Goal: Task Accomplishment & Management: Manage account settings

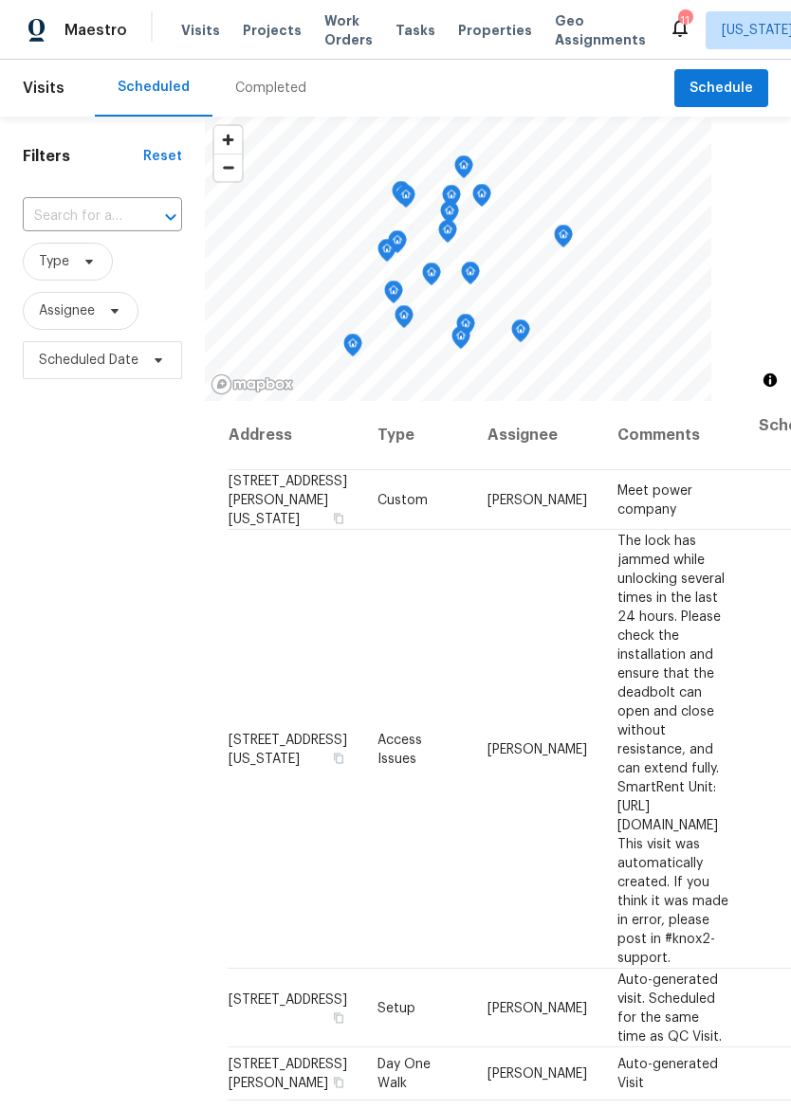
click at [458, 37] on span "Properties" at bounding box center [495, 30] width 74 height 19
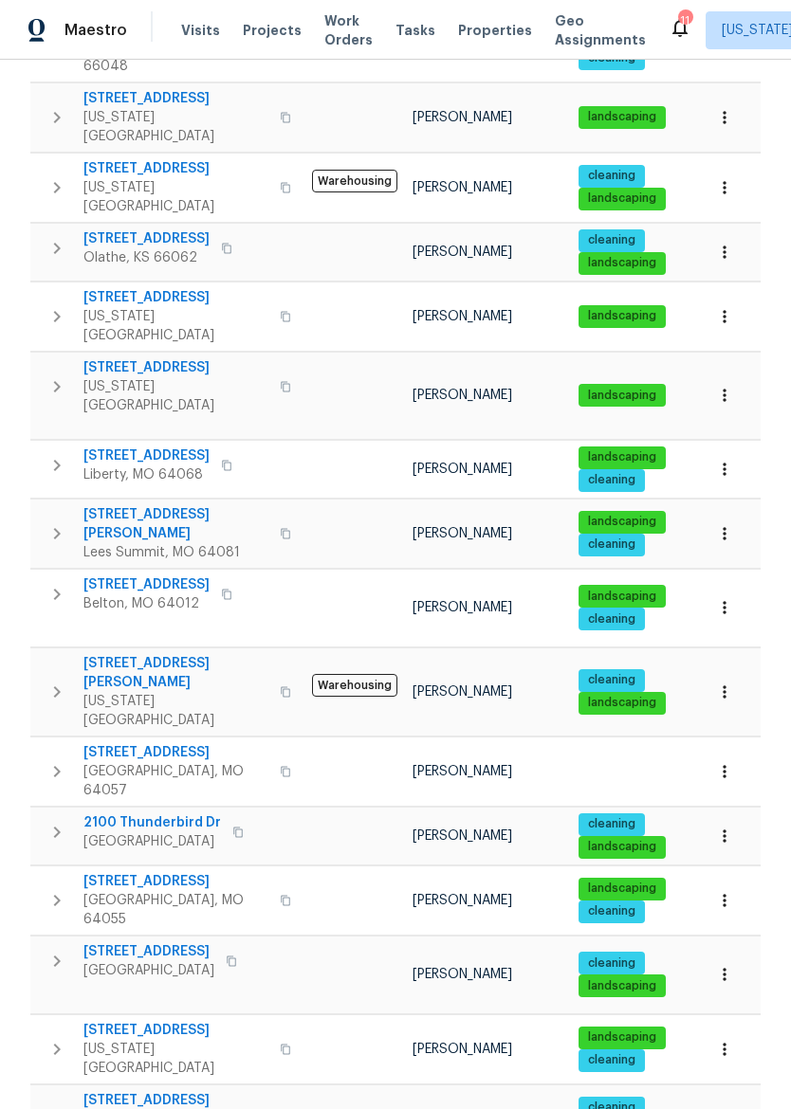
scroll to position [818, 0]
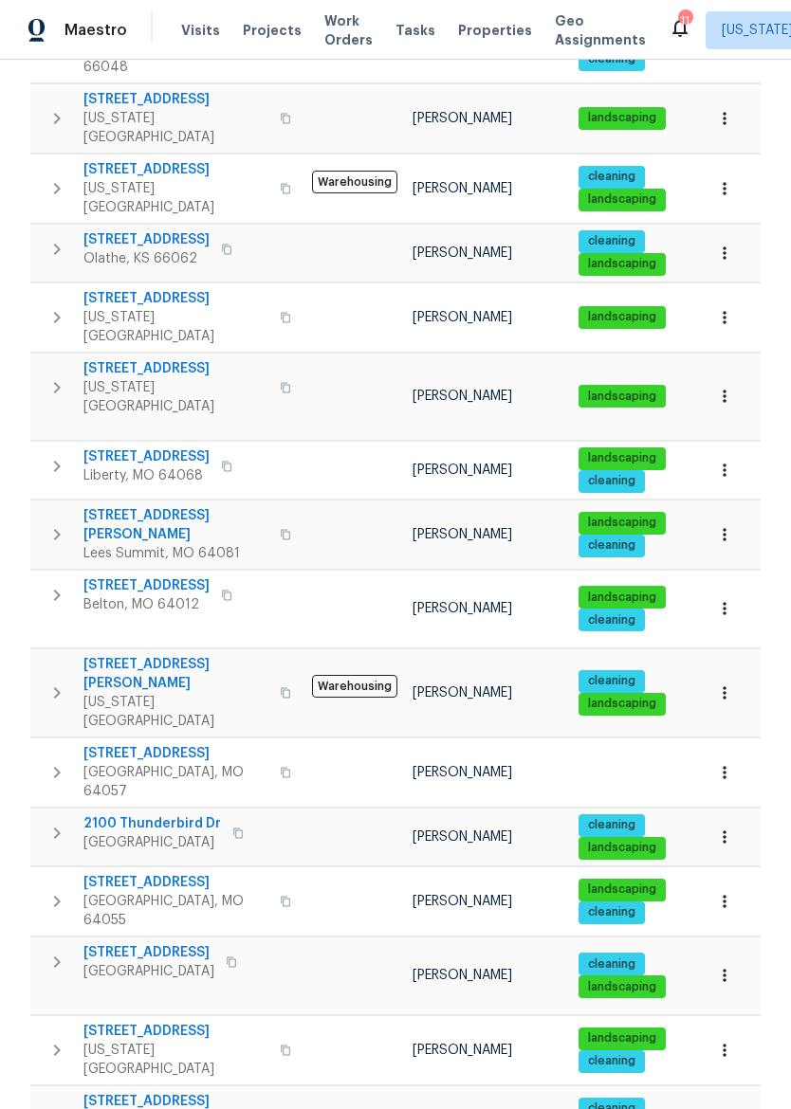
click at [105, 1022] on span "[STREET_ADDRESS]" at bounding box center [175, 1031] width 185 height 19
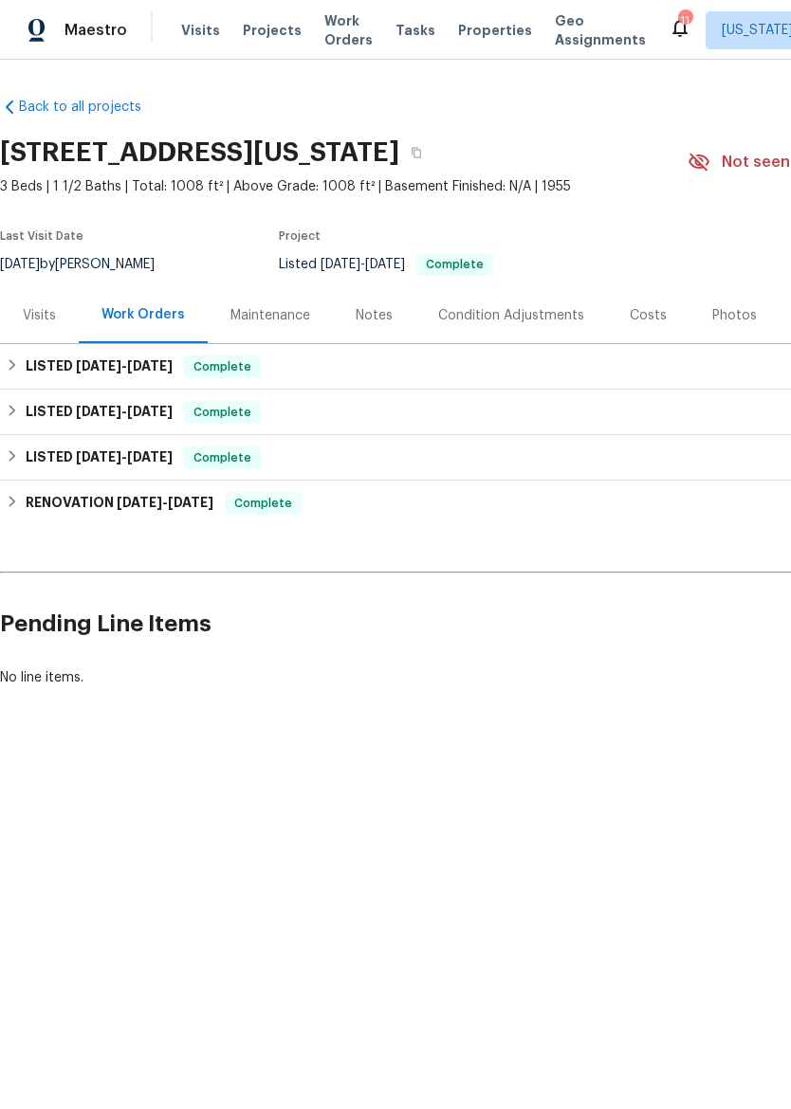
click at [474, 34] on span "Properties" at bounding box center [495, 30] width 74 height 19
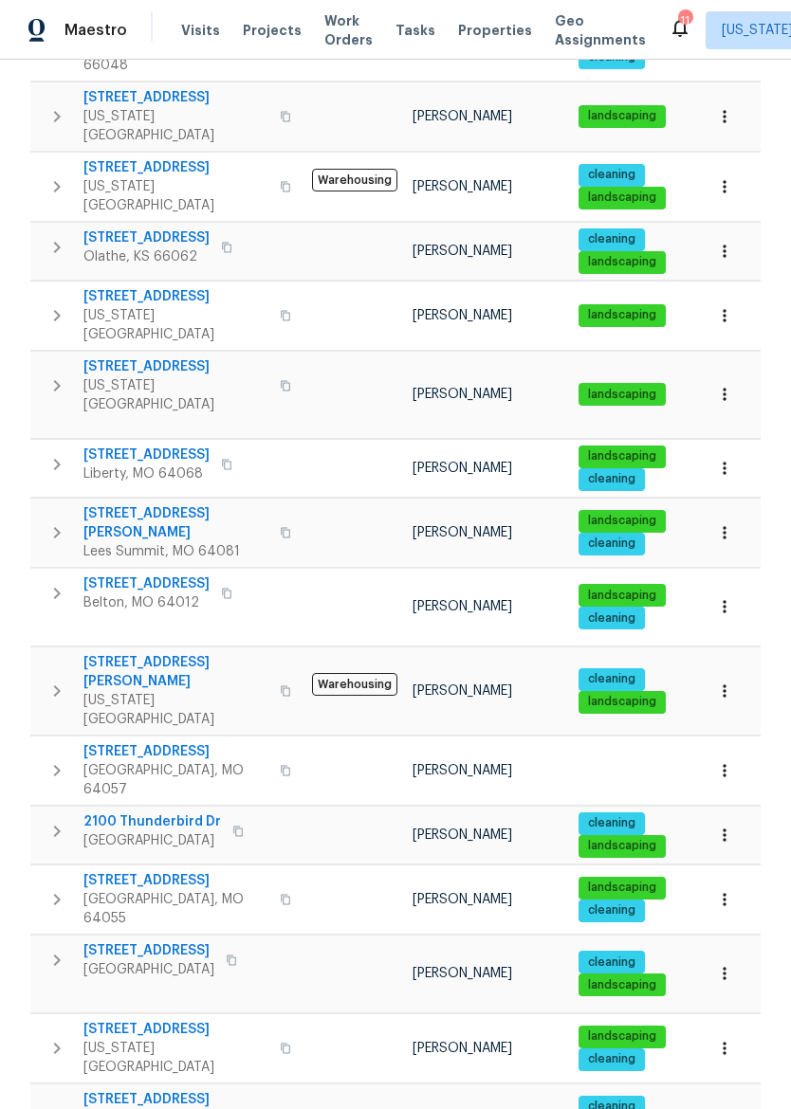
scroll to position [818, 0]
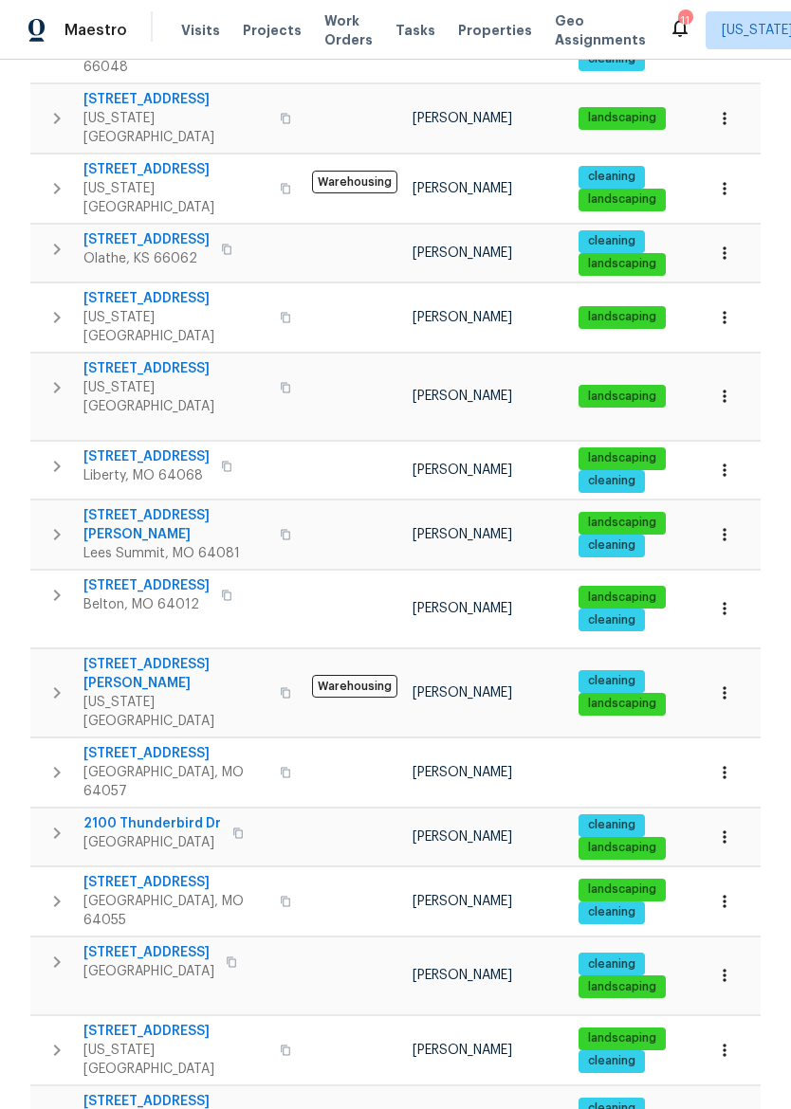
click at [116, 873] on span "[STREET_ADDRESS]" at bounding box center [175, 882] width 185 height 19
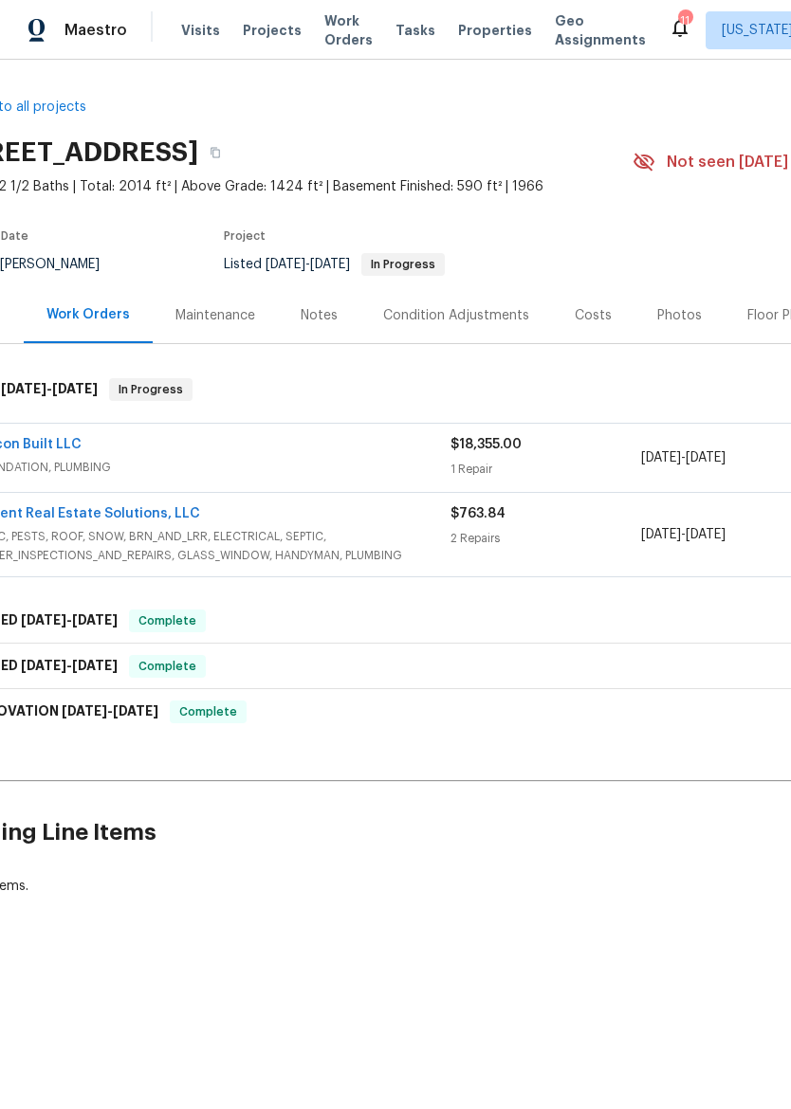
scroll to position [0, 27]
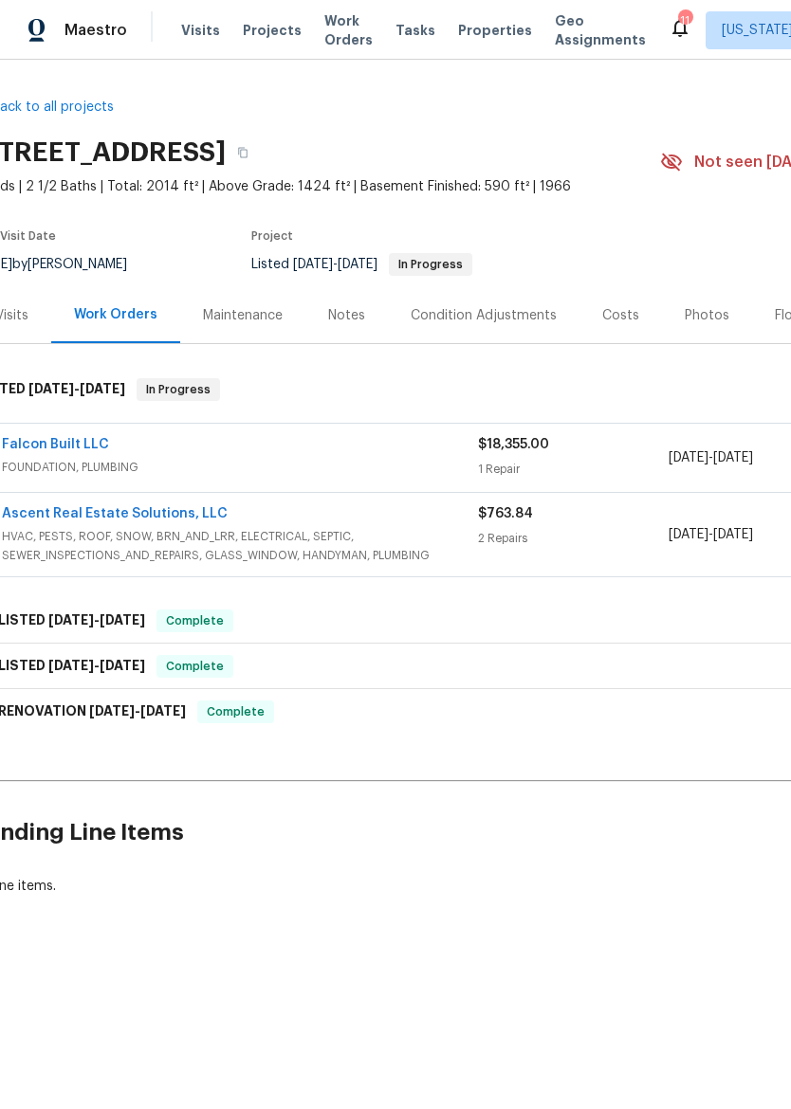
click at [356, 458] on span "FOUNDATION, PLUMBING" at bounding box center [240, 467] width 476 height 19
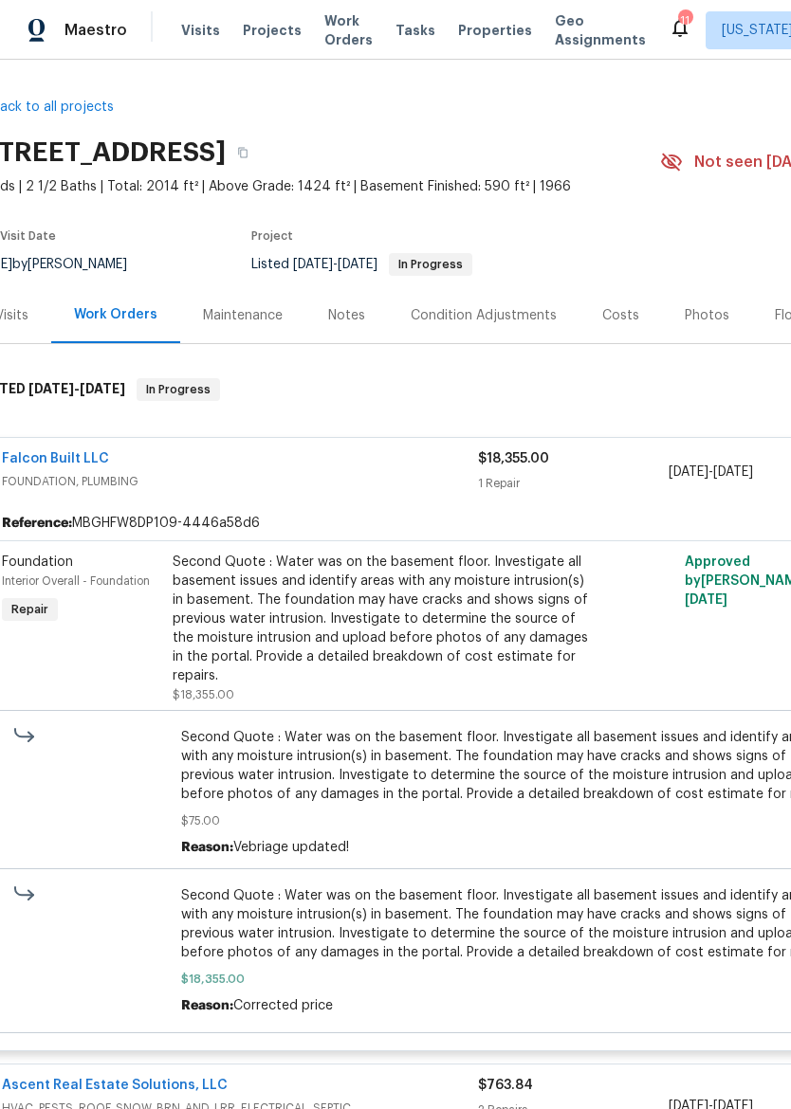
click at [447, 633] on div "Second Quote : Water was on the basement floor. Investigate all basement issues…" at bounding box center [380, 619] width 415 height 133
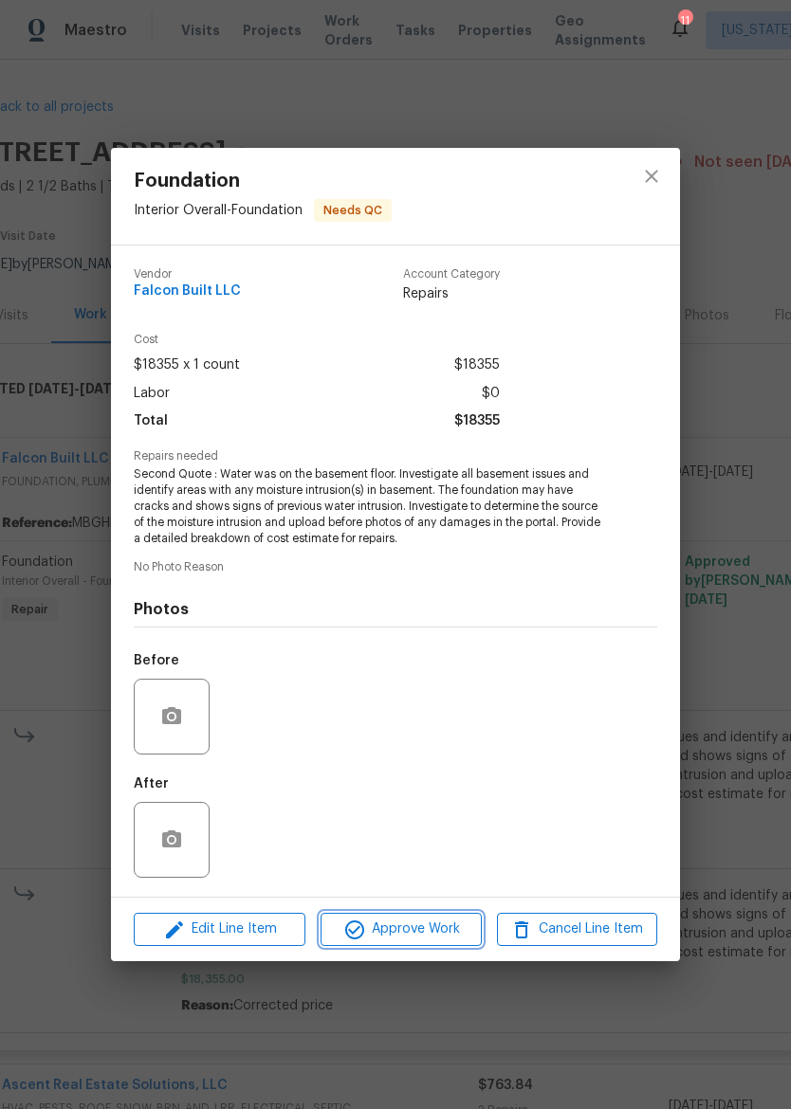
click at [428, 933] on span "Approve Work" at bounding box center [400, 930] width 149 height 24
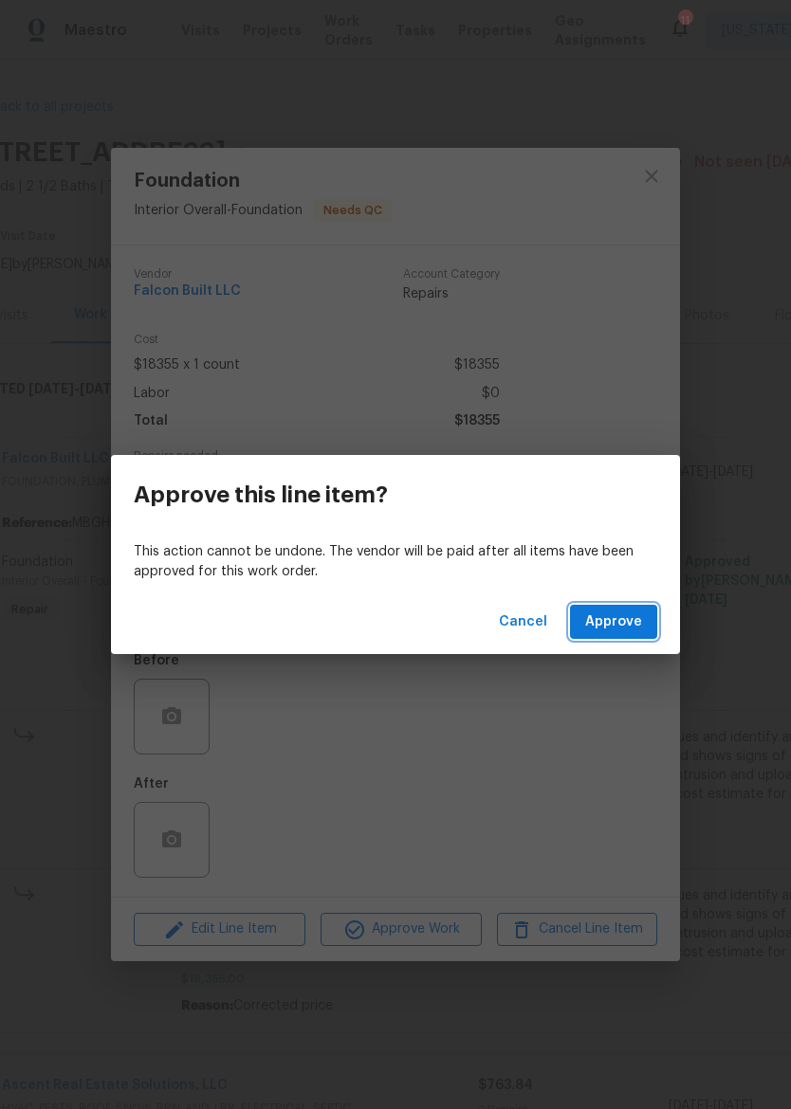
click at [621, 619] on span "Approve" at bounding box center [613, 622] width 57 height 24
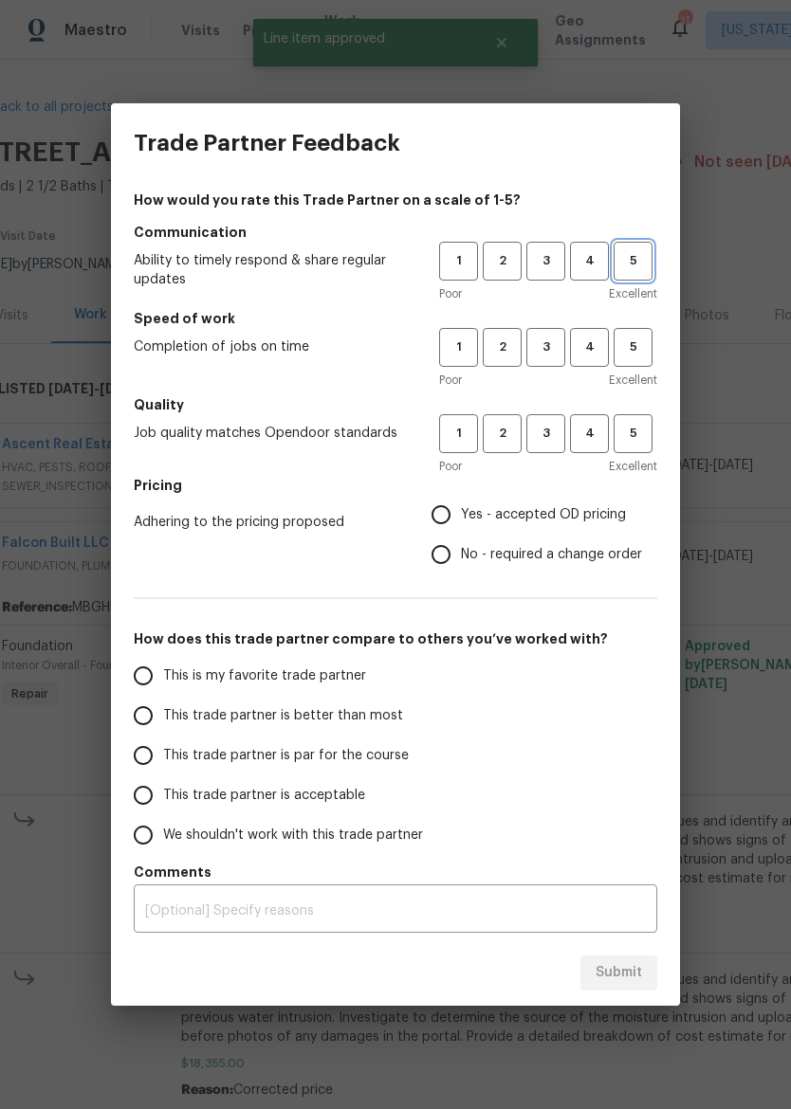
click at [631, 258] on span "5" at bounding box center [632, 261] width 35 height 22
click at [637, 354] on span "5" at bounding box center [632, 348] width 35 height 22
click at [643, 444] on span "5" at bounding box center [632, 434] width 35 height 22
click at [576, 519] on span "Yes - accepted OD pricing" at bounding box center [543, 515] width 165 height 20
click at [461, 519] on input "Yes - accepted OD pricing" at bounding box center [441, 515] width 40 height 40
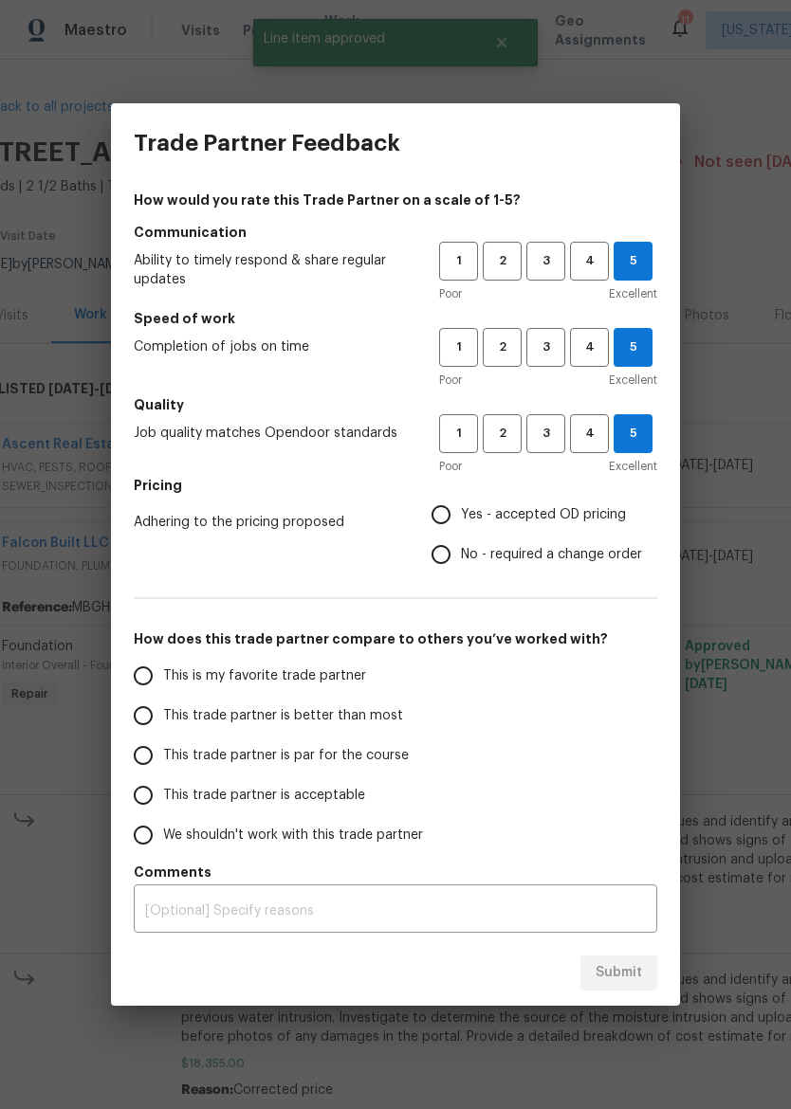
radio input "true"
click at [334, 711] on span "This trade partner is better than most" at bounding box center [283, 716] width 240 height 20
click at [163, 711] on input "This trade partner is better than most" at bounding box center [143, 716] width 40 height 40
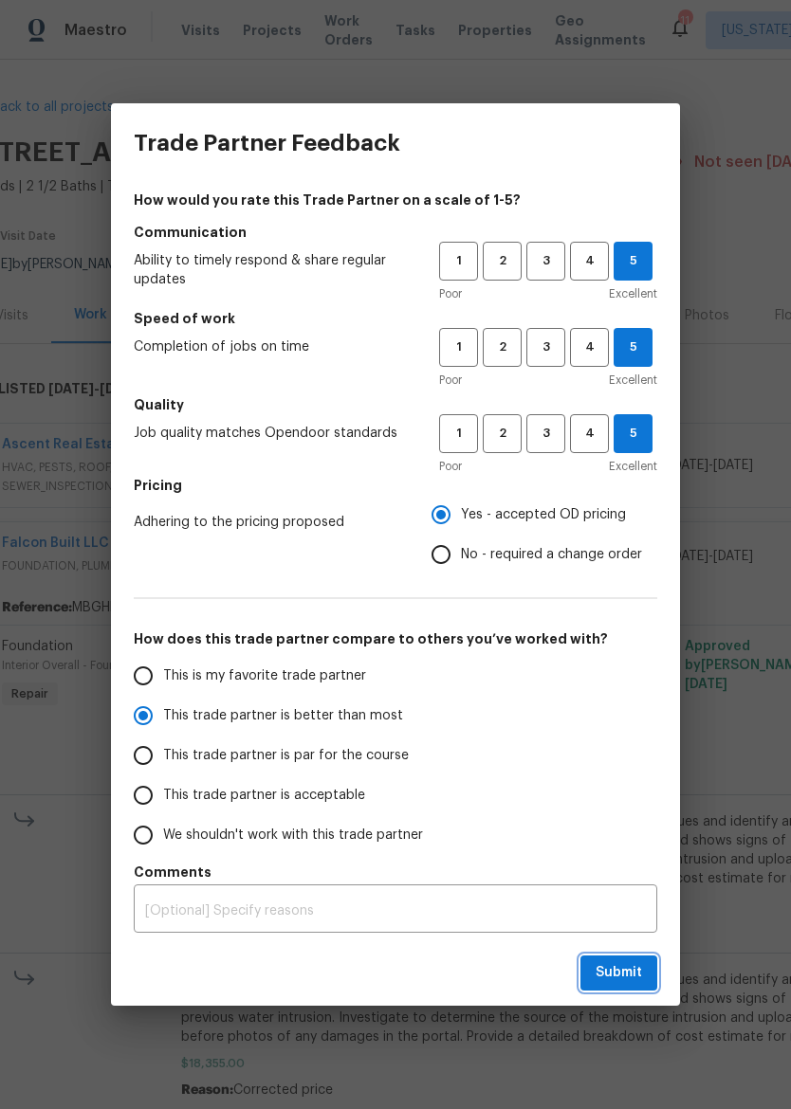
click at [635, 958] on button "Submit" at bounding box center [618, 973] width 77 height 35
radio input "true"
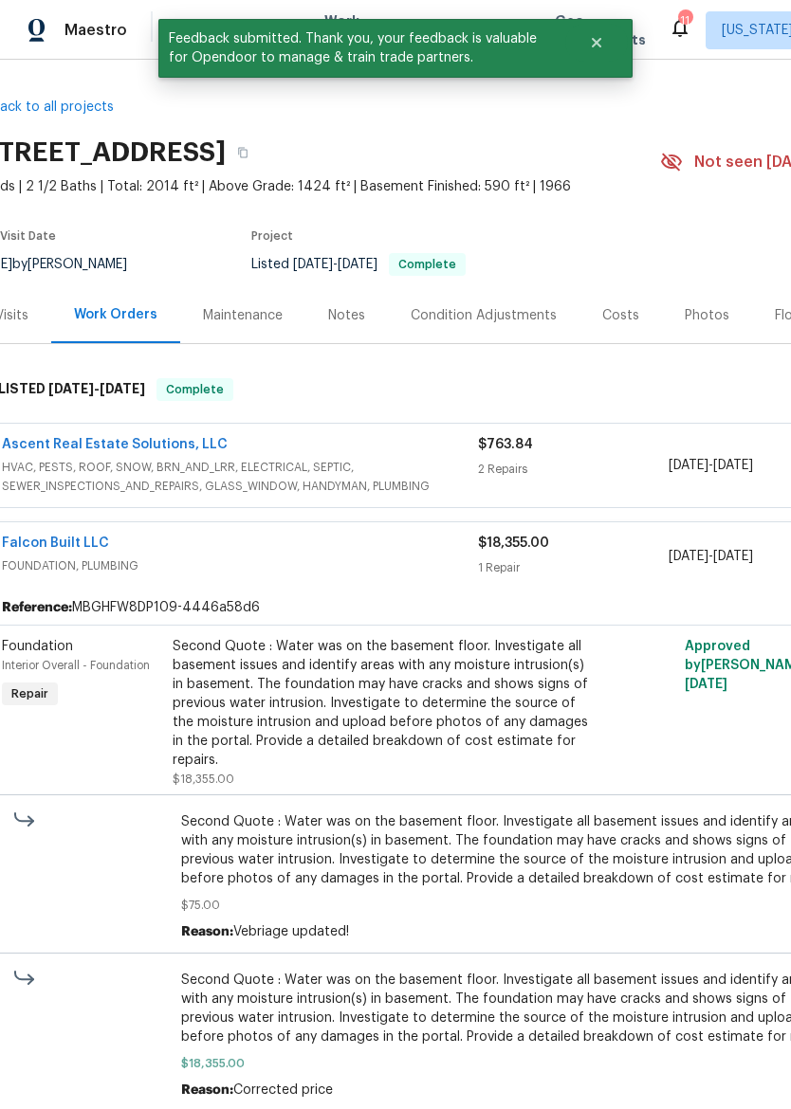
click at [394, 449] on div "Ascent Real Estate Solutions, LLC" at bounding box center [240, 446] width 476 height 23
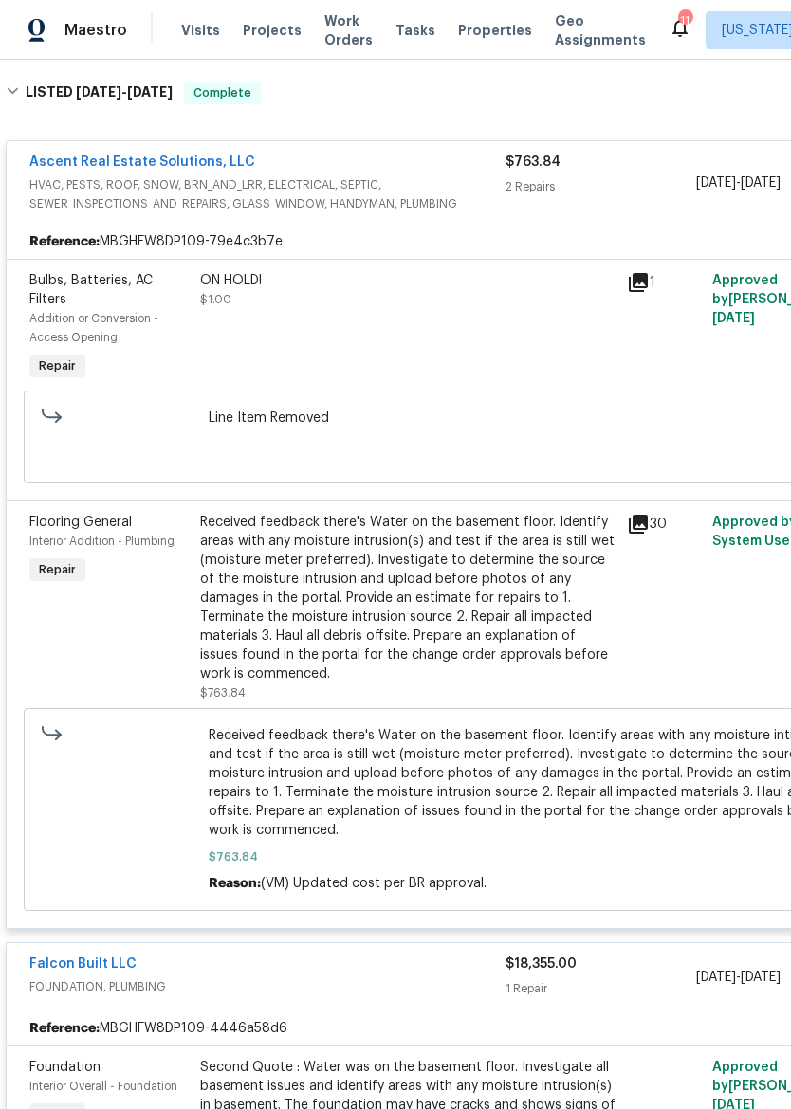
scroll to position [297, 0]
click at [475, 319] on div "ON HOLD! $1.00" at bounding box center [407, 327] width 427 height 125
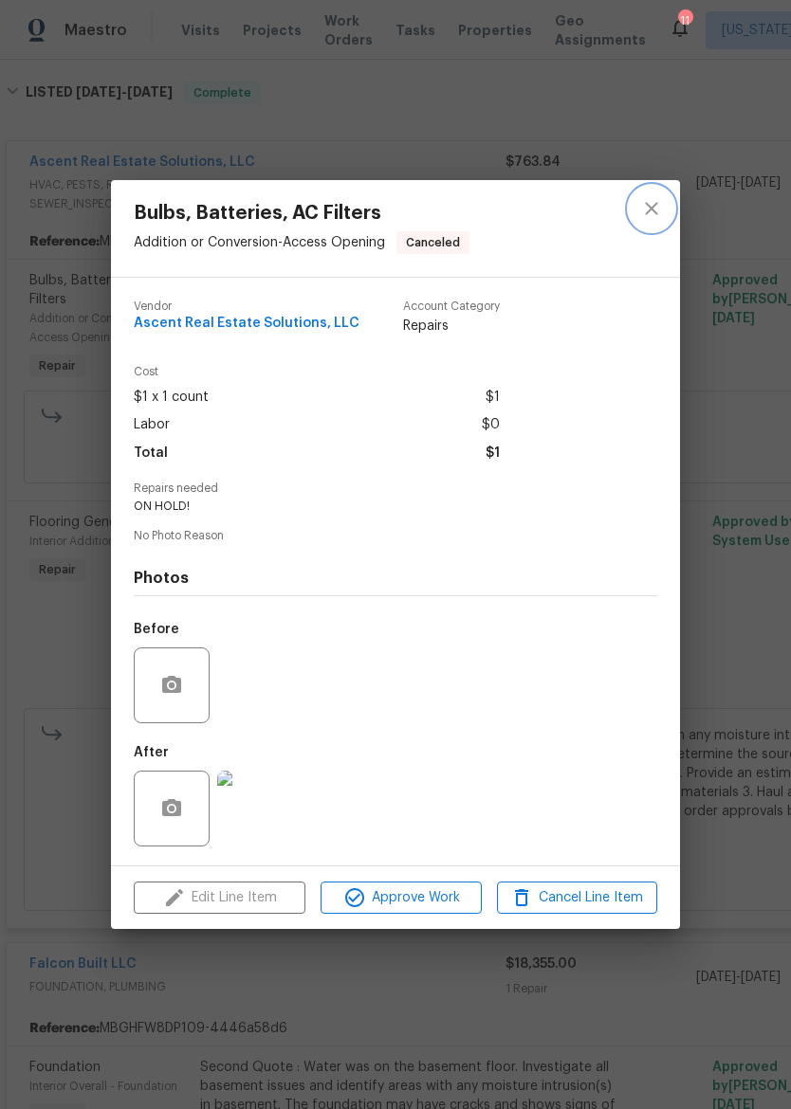
click at [631, 209] on button "close" at bounding box center [651, 209] width 46 height 46
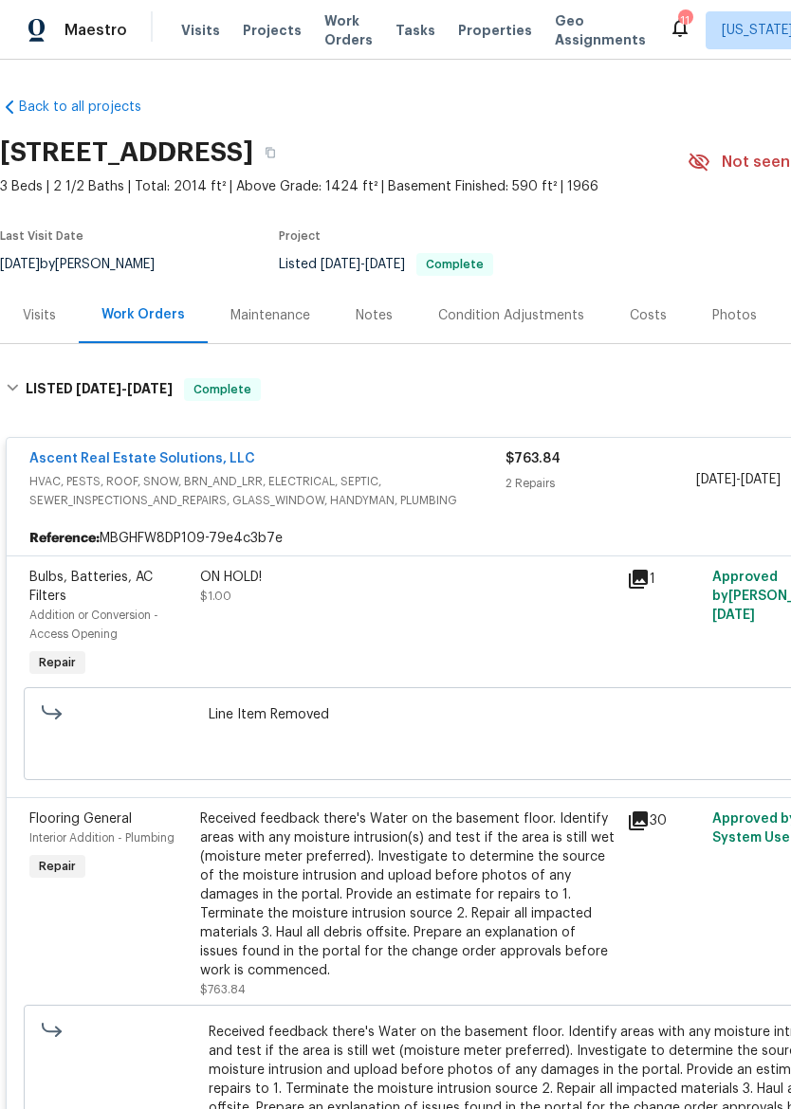
scroll to position [0, 0]
click at [271, 313] on div "Maintenance" at bounding box center [270, 315] width 80 height 19
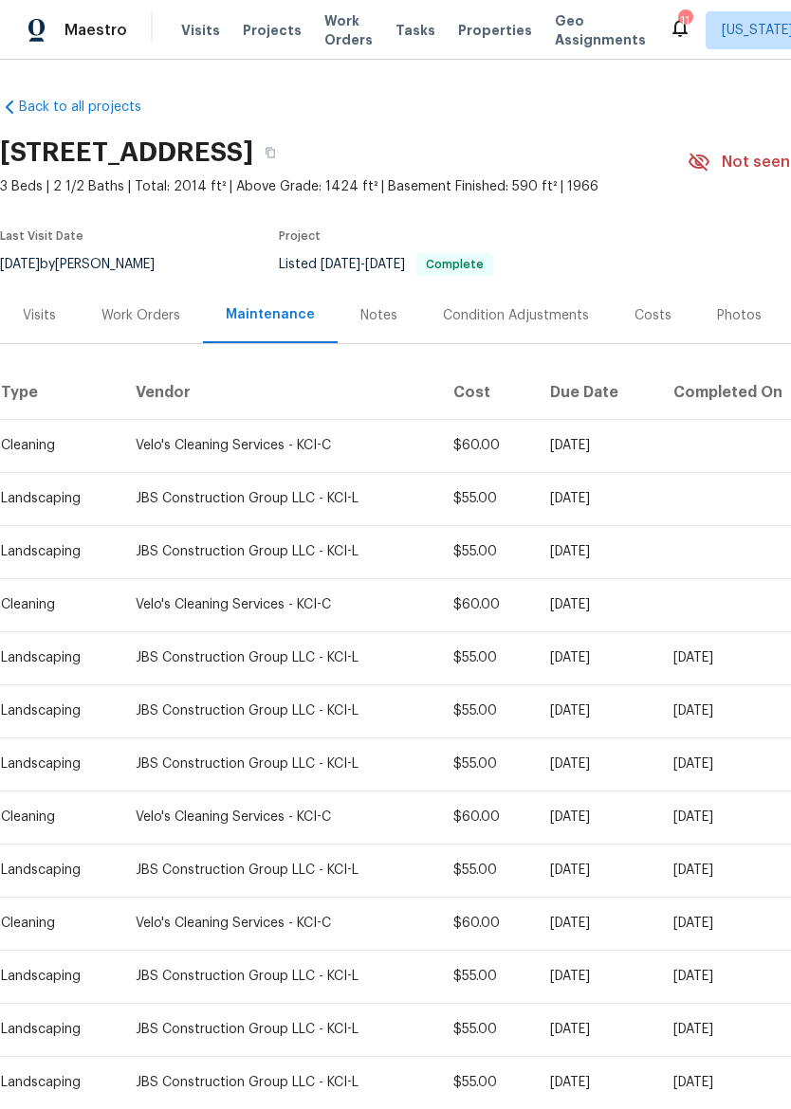
click at [158, 311] on div "Work Orders" at bounding box center [140, 315] width 79 height 19
